Goal: Task Accomplishment & Management: Manage account settings

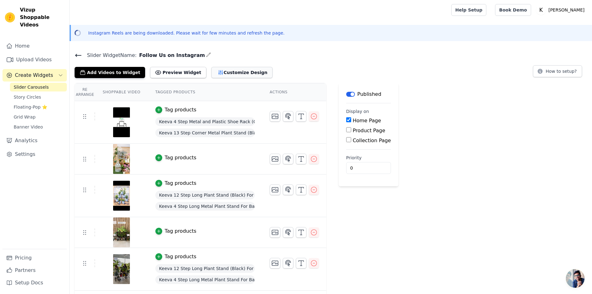
click at [220, 73] on button "Customize Design" at bounding box center [241, 72] width 61 height 11
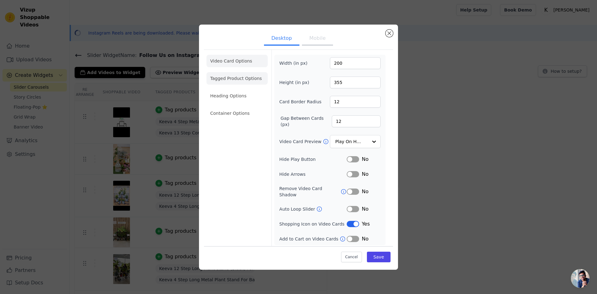
click at [246, 107] on li "Tagged Product Options" at bounding box center [236, 113] width 61 height 12
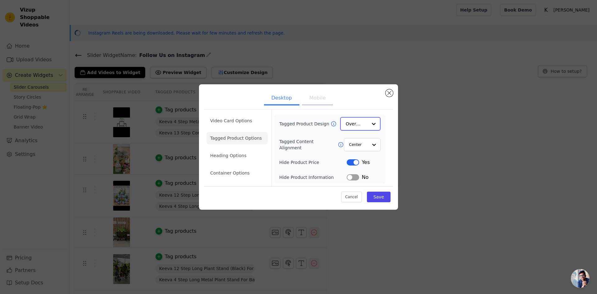
click at [373, 121] on div at bounding box center [374, 124] width 12 height 12
click at [355, 165] on div "Minimalist" at bounding box center [360, 164] width 40 height 13
click at [377, 193] on button "Save" at bounding box center [379, 196] width 24 height 11
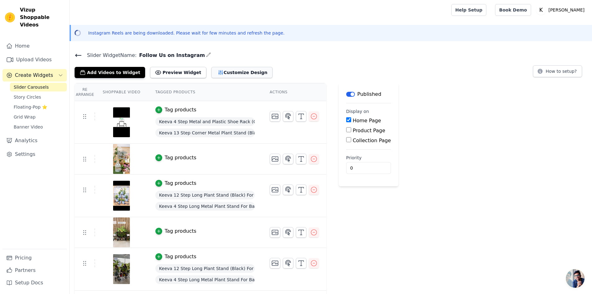
click at [219, 74] on button "Customize Design" at bounding box center [241, 72] width 61 height 11
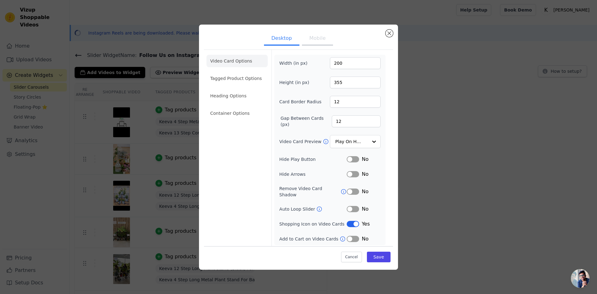
click at [243, 107] on li "Tagged Product Options" at bounding box center [236, 113] width 61 height 12
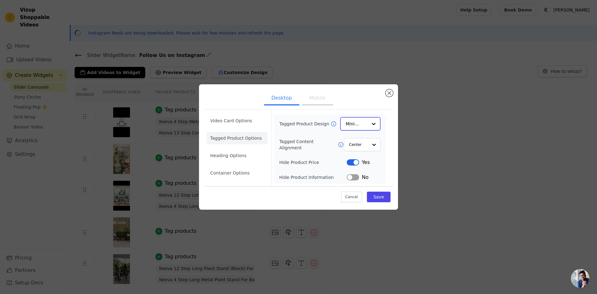
click at [371, 123] on div at bounding box center [374, 124] width 12 height 12
click at [367, 142] on div "Card" at bounding box center [360, 138] width 40 height 13
click at [375, 200] on button "Save" at bounding box center [379, 196] width 24 height 11
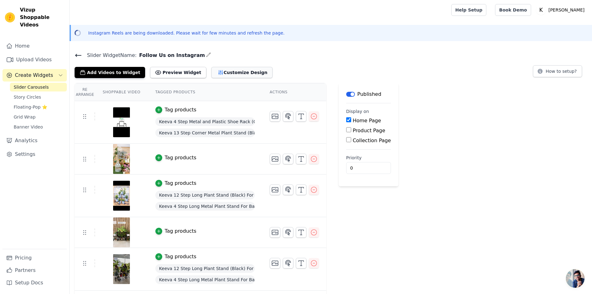
click at [211, 73] on button "Customize Design" at bounding box center [241, 72] width 61 height 11
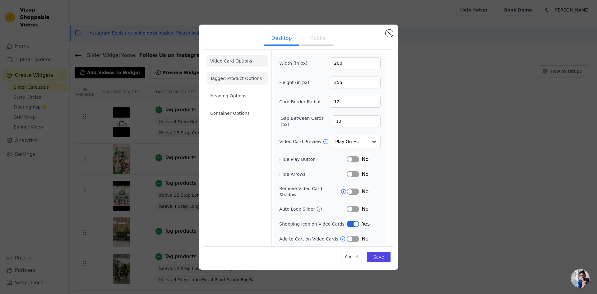
click at [224, 107] on li "Tagged Product Options" at bounding box center [236, 113] width 61 height 12
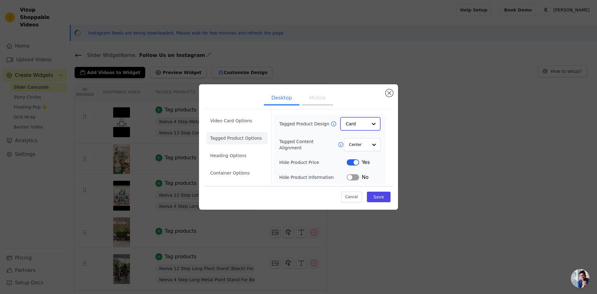
click at [356, 124] on input "Tagged Product Design" at bounding box center [357, 124] width 22 height 12
click at [357, 155] on div "Overlay" at bounding box center [360, 151] width 40 height 13
click at [372, 149] on div at bounding box center [374, 144] width 12 height 12
click at [368, 169] on div "Left" at bounding box center [361, 172] width 36 height 13
click at [354, 179] on button "Label" at bounding box center [353, 177] width 12 height 6
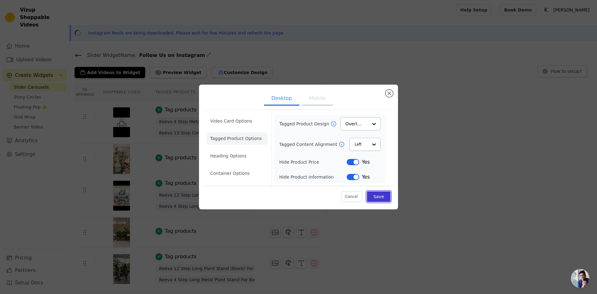
click at [375, 197] on button "Save" at bounding box center [379, 196] width 24 height 11
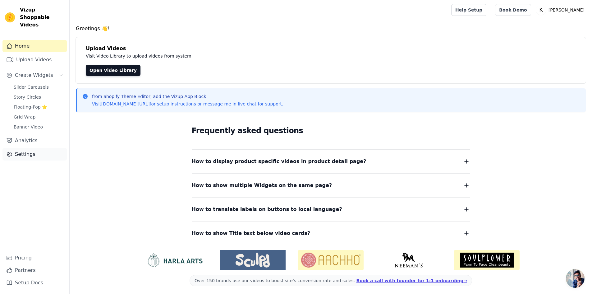
click at [40, 148] on link "Settings" at bounding box center [34, 154] width 64 height 12
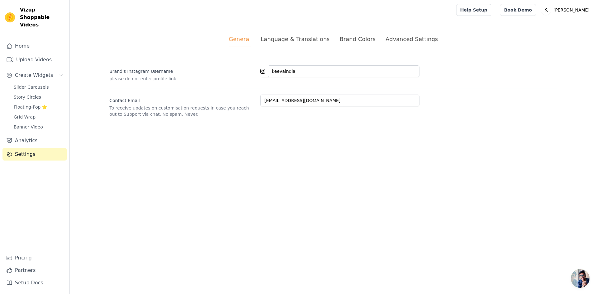
click at [281, 40] on div "Language & Translations" at bounding box center [295, 39] width 69 height 8
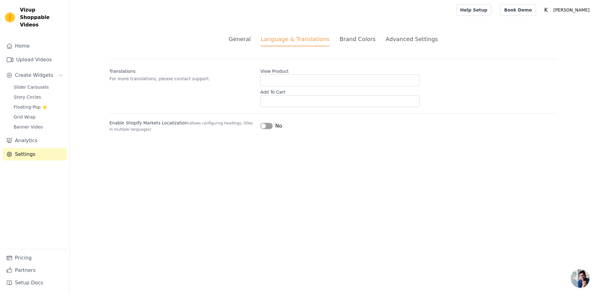
click at [341, 40] on div "Brand Colors" at bounding box center [358, 39] width 36 height 8
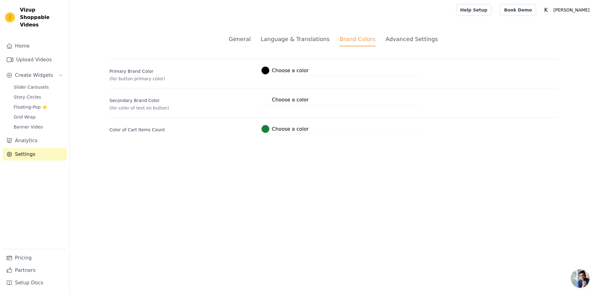
click at [387, 39] on div "Advanced Settings" at bounding box center [412, 39] width 52 height 8
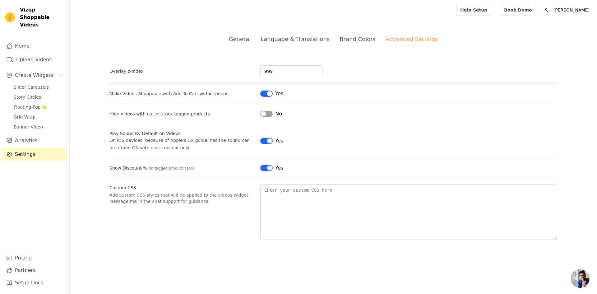
click at [344, 37] on div "Brand Colors" at bounding box center [358, 39] width 36 height 8
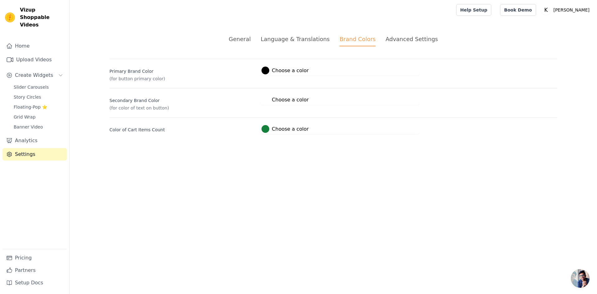
click at [307, 43] on div "Language & Translations" at bounding box center [295, 39] width 69 height 8
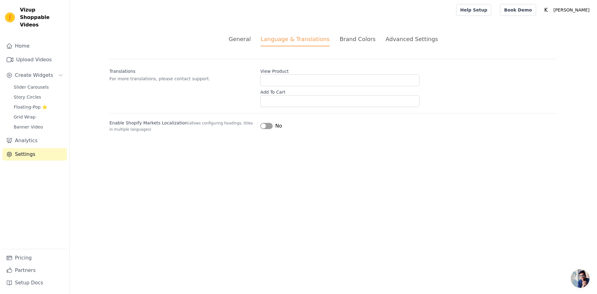
click at [247, 36] on div "General" at bounding box center [240, 39] width 22 height 8
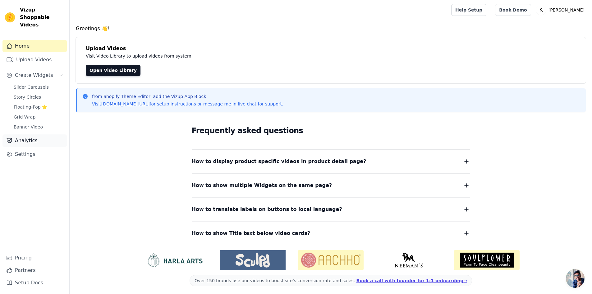
click at [23, 134] on link "Analytics" at bounding box center [34, 140] width 64 height 12
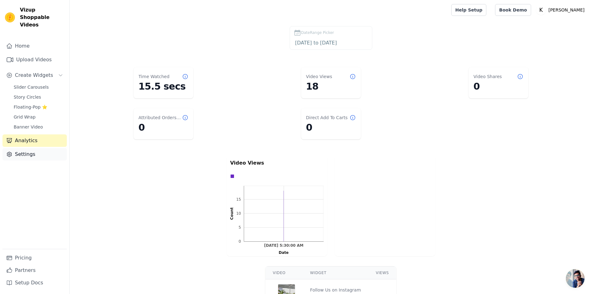
click at [22, 151] on link "Settings" at bounding box center [34, 154] width 64 height 12
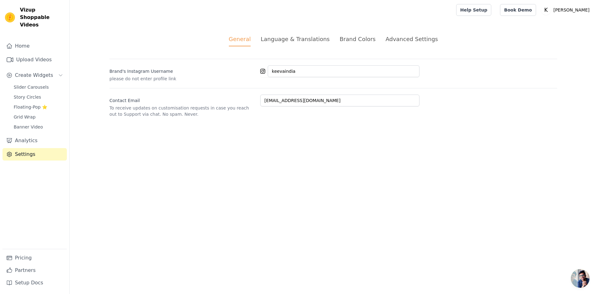
click at [344, 39] on div "Brand Colors" at bounding box center [358, 39] width 36 height 8
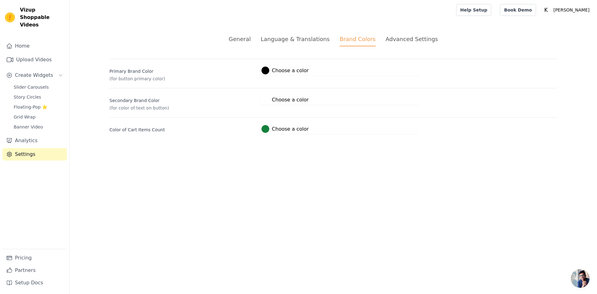
click at [392, 39] on div "Advanced Settings" at bounding box center [412, 39] width 52 height 8
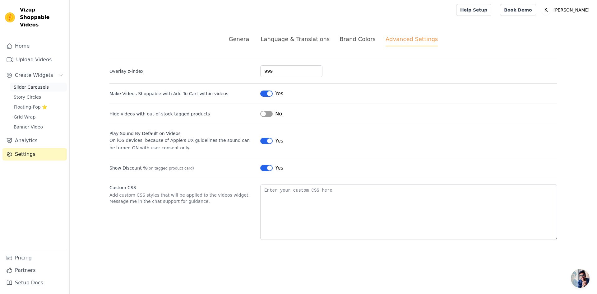
click at [29, 84] on span "Slider Carousels" at bounding box center [31, 87] width 35 height 6
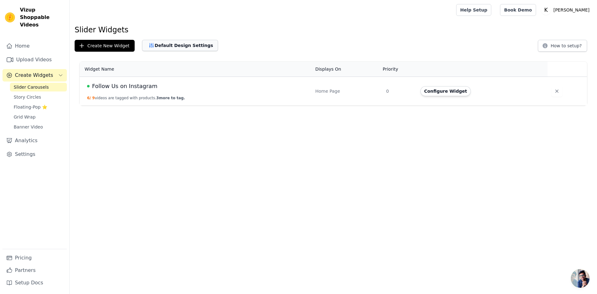
click at [170, 44] on button "Default Design Settings" at bounding box center [180, 45] width 76 height 11
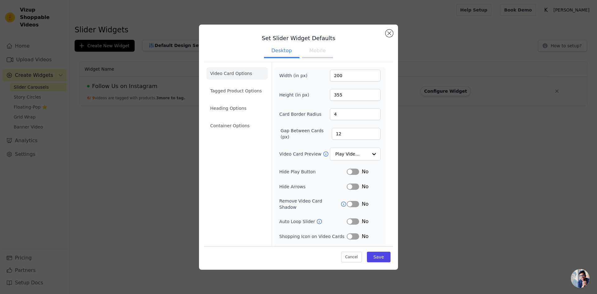
click at [320, 54] on button "Mobile" at bounding box center [317, 51] width 31 height 14
click at [278, 50] on button "Desktop" at bounding box center [281, 51] width 35 height 14
click at [242, 119] on li "Tagged Product Options" at bounding box center [236, 125] width 61 height 12
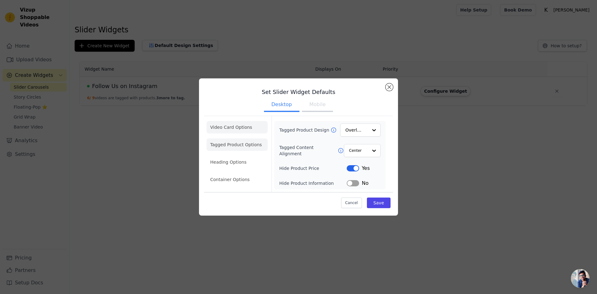
click at [235, 138] on li "Video Card Options" at bounding box center [236, 144] width 61 height 12
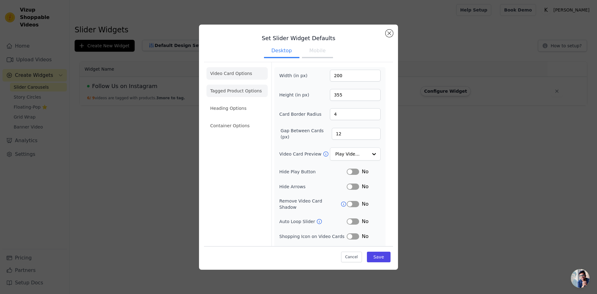
click at [243, 119] on li "Tagged Product Options" at bounding box center [236, 125] width 61 height 12
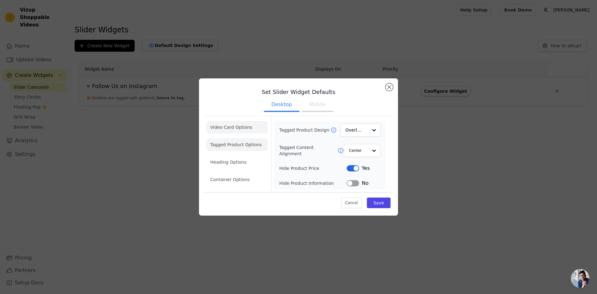
click at [234, 138] on li "Video Card Options" at bounding box center [236, 144] width 61 height 12
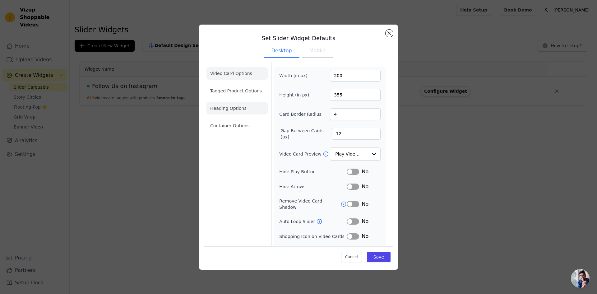
click at [234, 111] on li "Heading Options" at bounding box center [236, 108] width 61 height 12
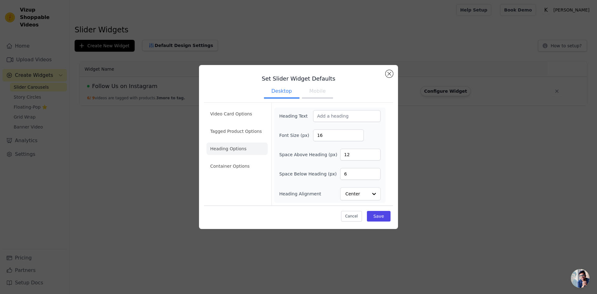
click at [347, 109] on div "Heading Text Font Size (px) 16 Space Above Heading (px) 12 Space Below Heading …" at bounding box center [329, 155] width 111 height 95
click at [338, 117] on input "Heading Text" at bounding box center [346, 116] width 67 height 12
drag, startPoint x: 391, startPoint y: 74, endPoint x: 374, endPoint y: 75, distance: 16.9
click at [391, 74] on button "Close modal" at bounding box center [389, 73] width 7 height 7
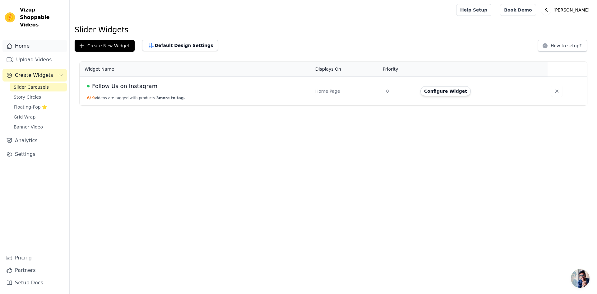
click at [32, 40] on link "Home" at bounding box center [34, 46] width 64 height 12
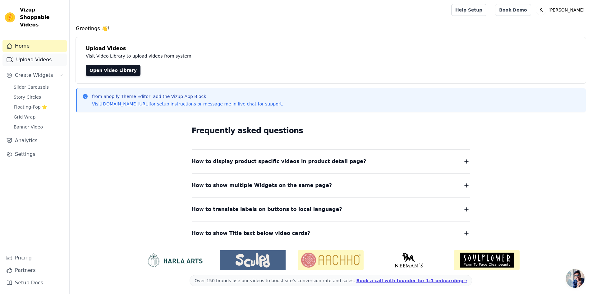
click at [38, 53] on link "Upload Videos" at bounding box center [34, 59] width 64 height 12
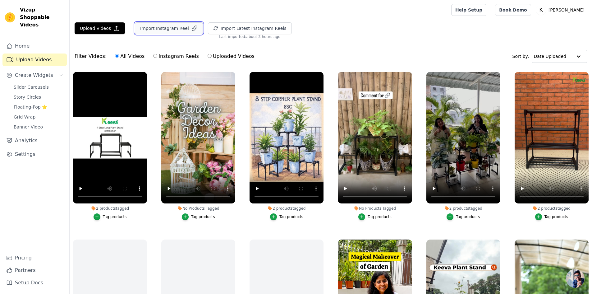
click at [159, 31] on button "Import Instagram Reel" at bounding box center [169, 28] width 68 height 12
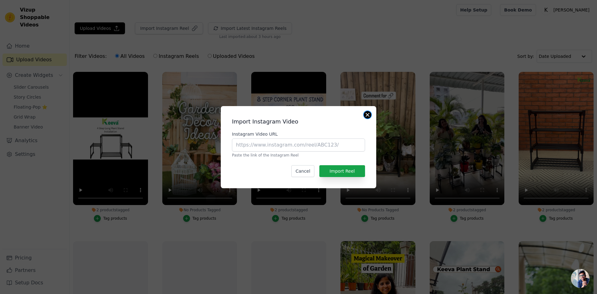
click at [370, 115] on button "Close modal" at bounding box center [367, 114] width 7 height 7
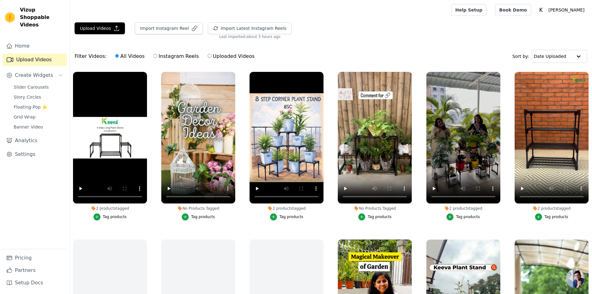
click at [165, 58] on label "Instagram Reels" at bounding box center [176, 56] width 46 height 8
click at [157, 58] on input "Instagram Reels" at bounding box center [155, 56] width 4 height 4
radio input "true"
click at [36, 84] on span "Slider Carousels" at bounding box center [31, 87] width 35 height 6
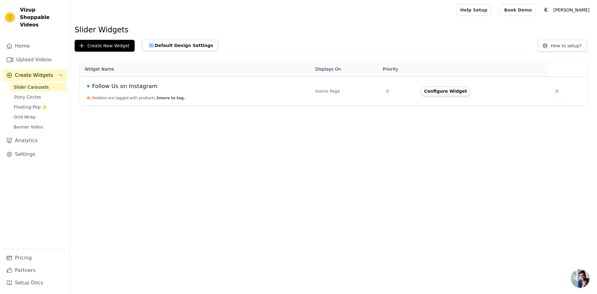
click at [452, 92] on button "Configure Widget" at bounding box center [445, 91] width 50 height 10
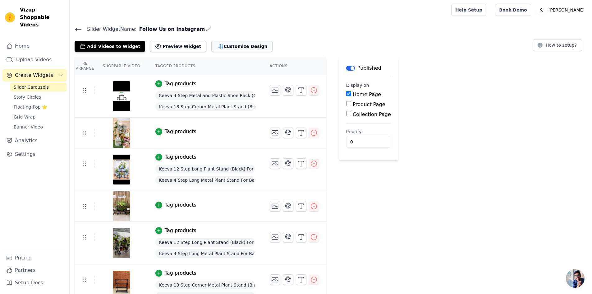
click at [218, 47] on button "Customize Design" at bounding box center [241, 46] width 61 height 11
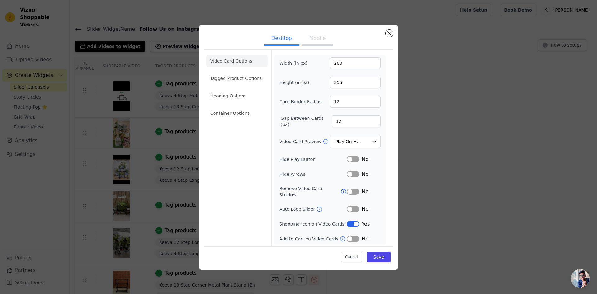
click at [241, 73] on ul "Video Card Options Tagged Product Options Heading Options Container Options" at bounding box center [236, 87] width 61 height 70
click at [238, 107] on li "Tagged Product Options" at bounding box center [236, 113] width 61 height 12
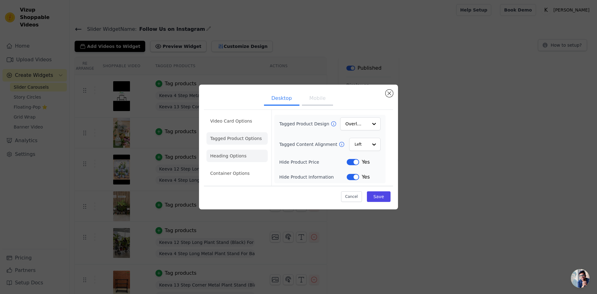
click at [235, 152] on li "Heading Options" at bounding box center [236, 156] width 61 height 12
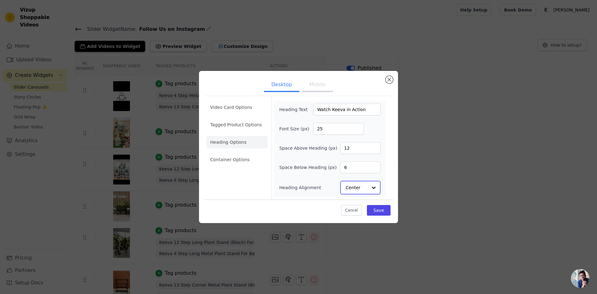
click at [367, 184] on input "Heading Alignment" at bounding box center [357, 187] width 22 height 12
click at [363, 170] on div "Left" at bounding box center [359, 172] width 39 height 13
click at [225, 159] on li "Container Options" at bounding box center [236, 160] width 61 height 12
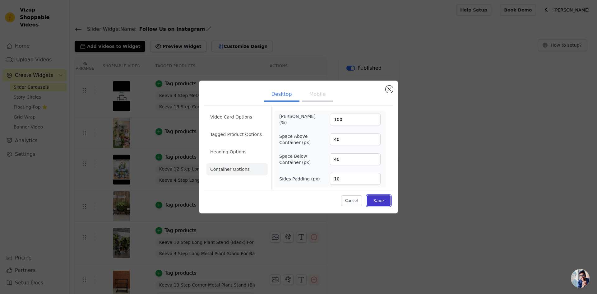
click at [384, 201] on button "Save" at bounding box center [379, 200] width 24 height 11
